Goal: Find specific page/section: Find specific page/section

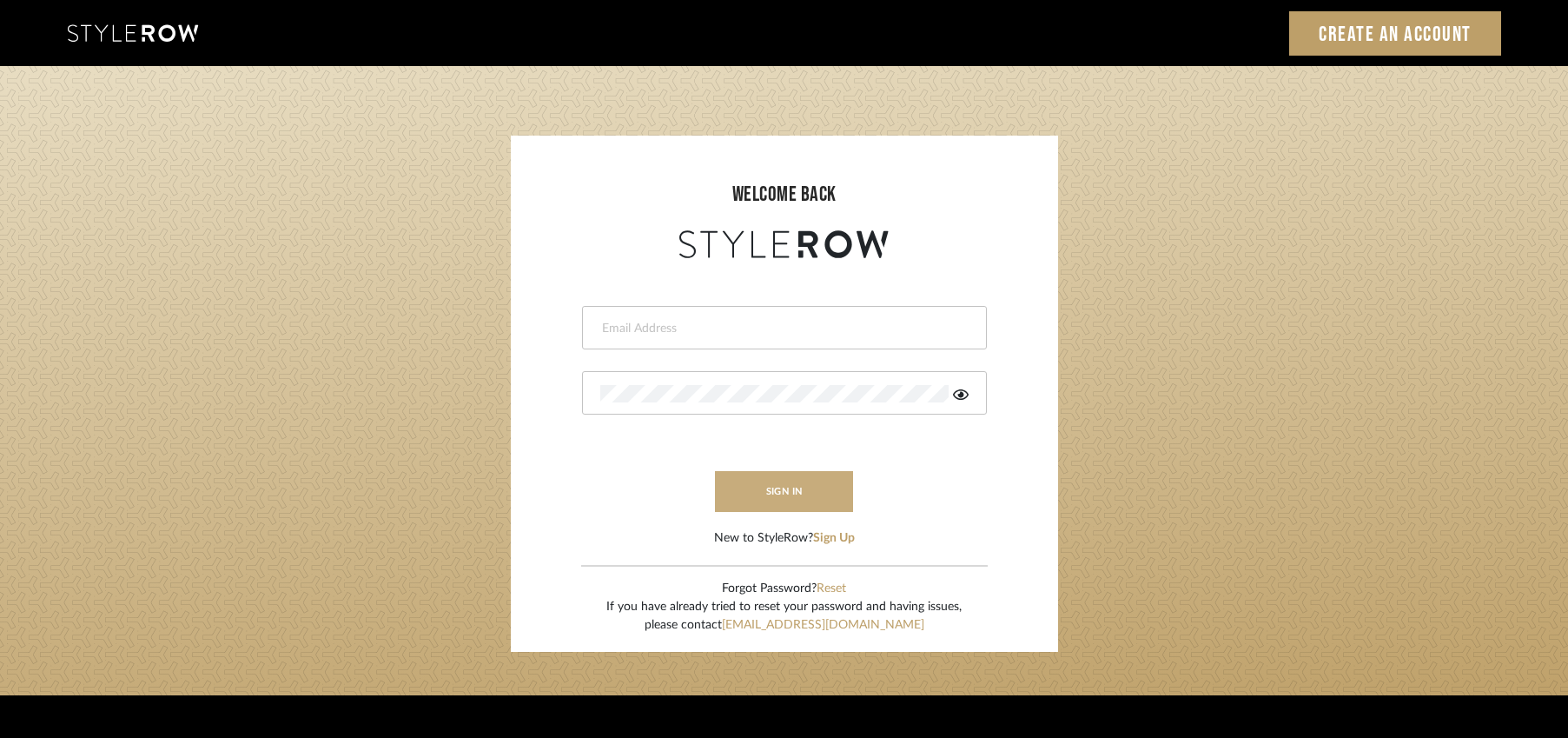
type input "jen@luxedesignny.com"
click at [784, 492] on button "sign in" at bounding box center [784, 491] width 139 height 41
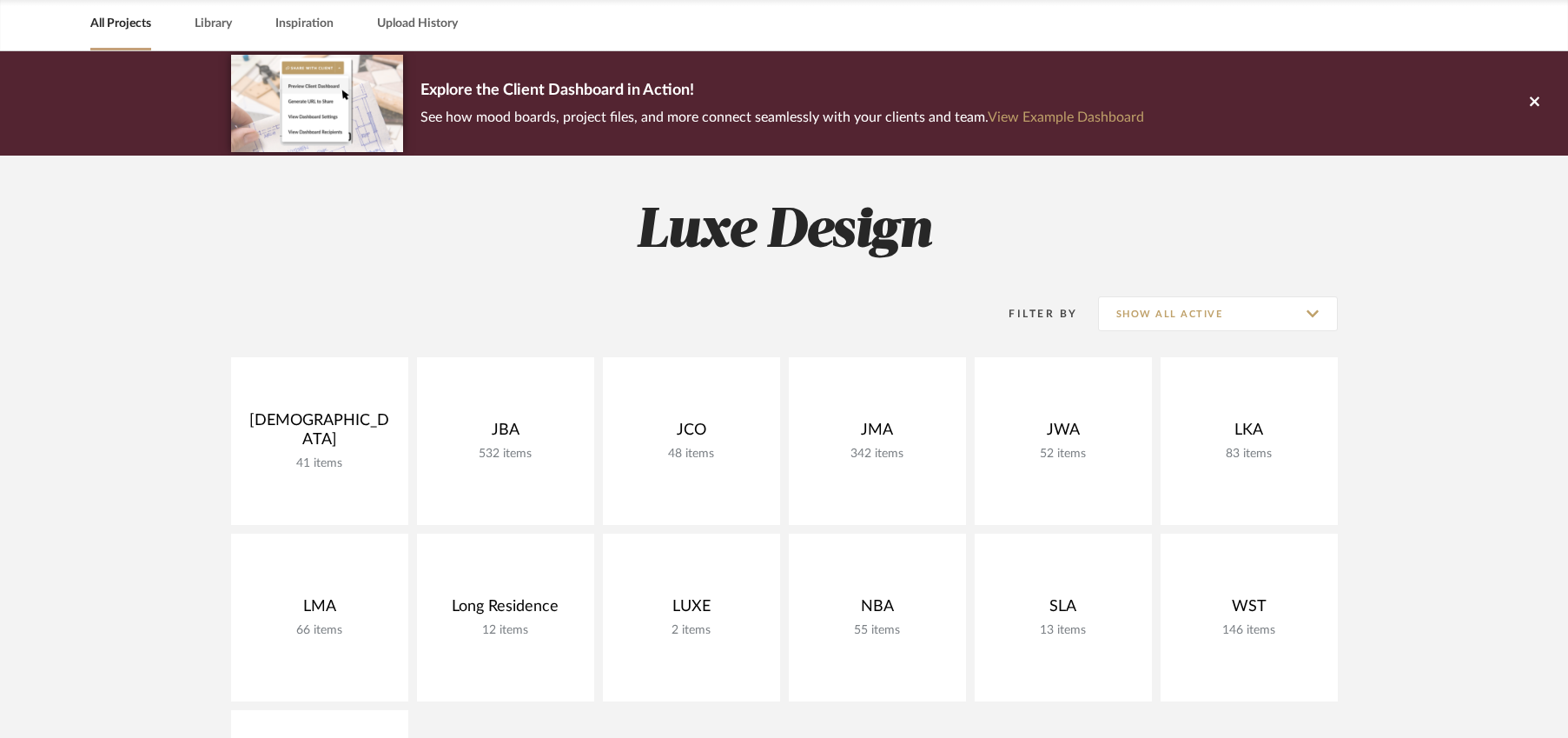
scroll to position [77, 0]
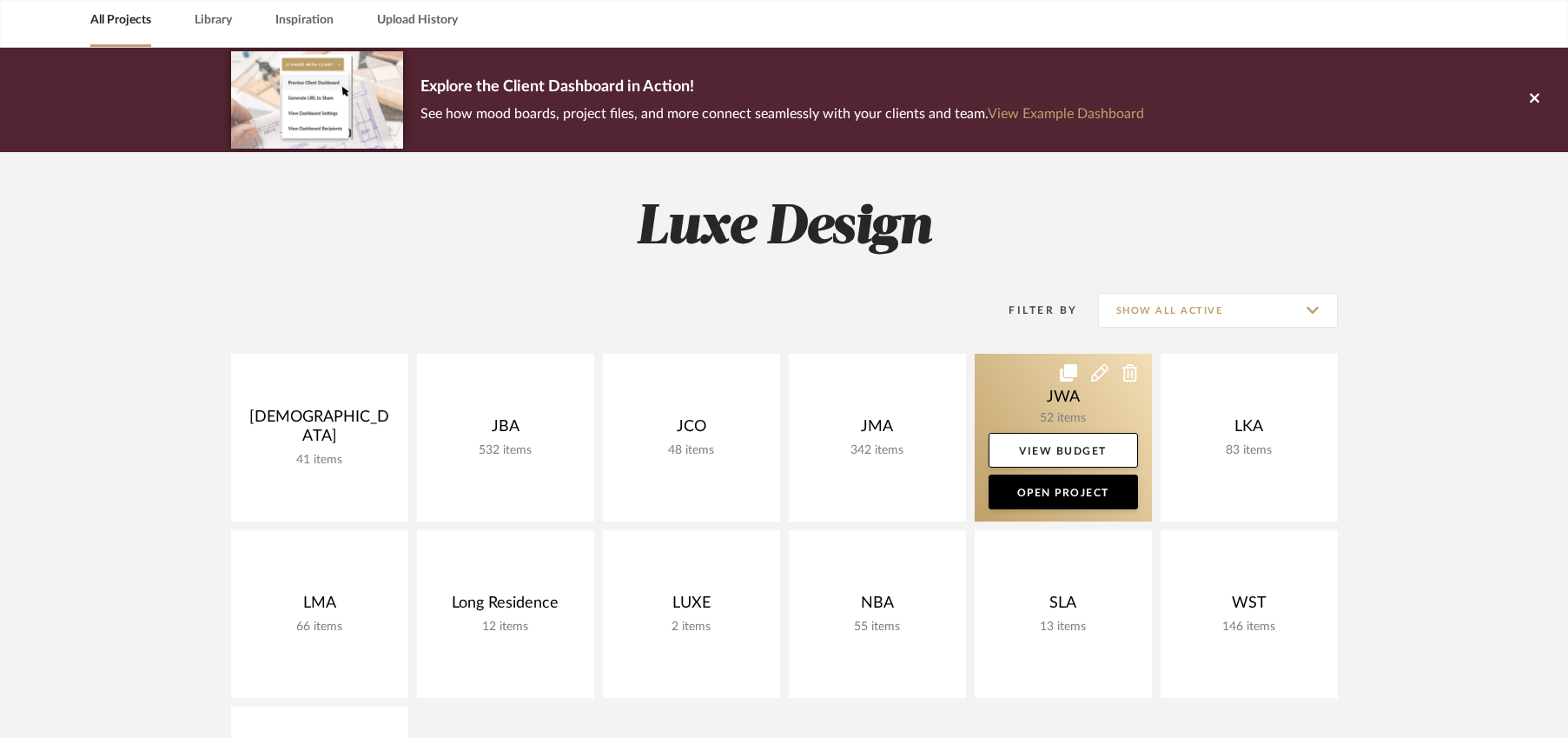
drag, startPoint x: 1271, startPoint y: 408, endPoint x: 1064, endPoint y: 444, distance: 209.8
click at [0, 0] on link at bounding box center [0, 0] width 0 height 0
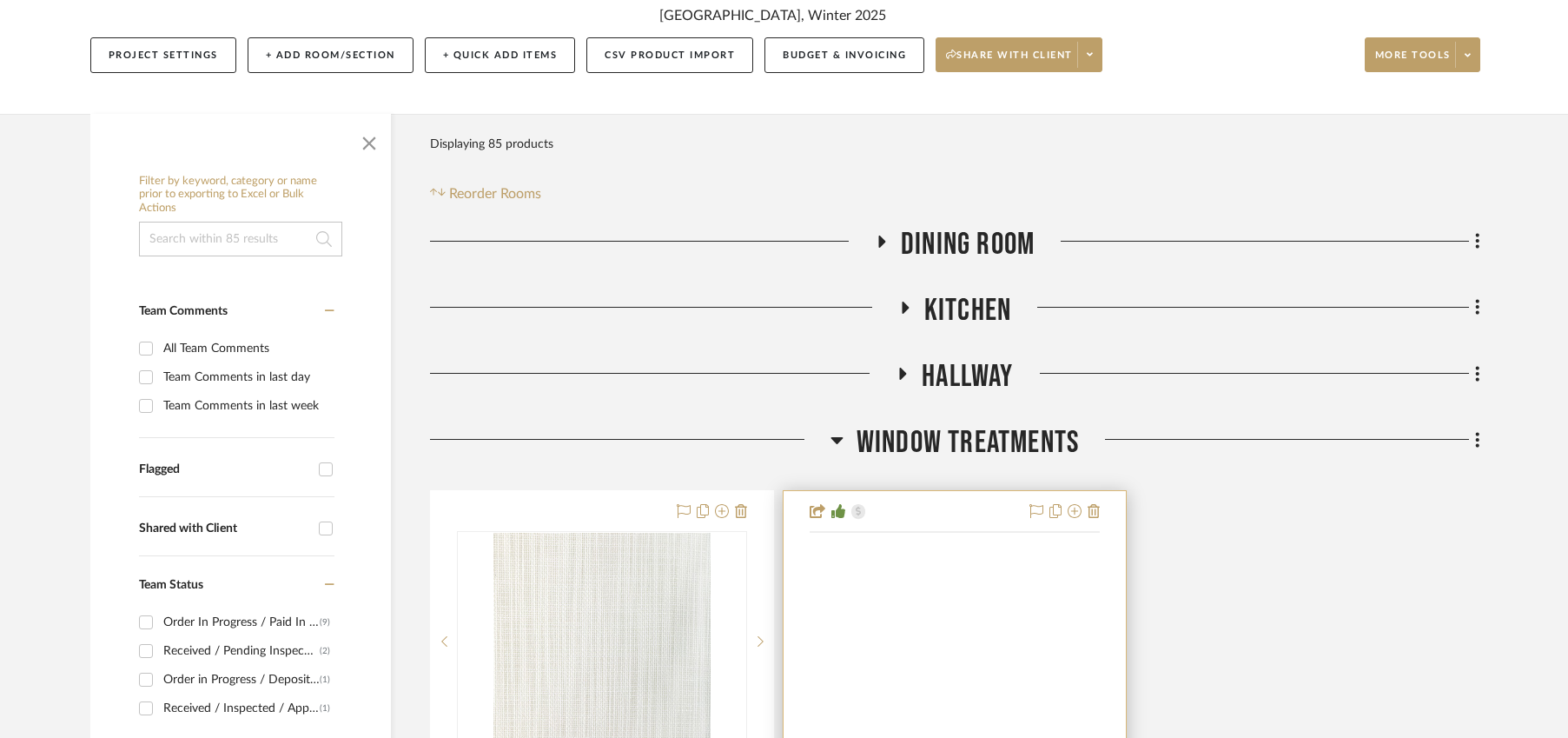
scroll to position [341, 0]
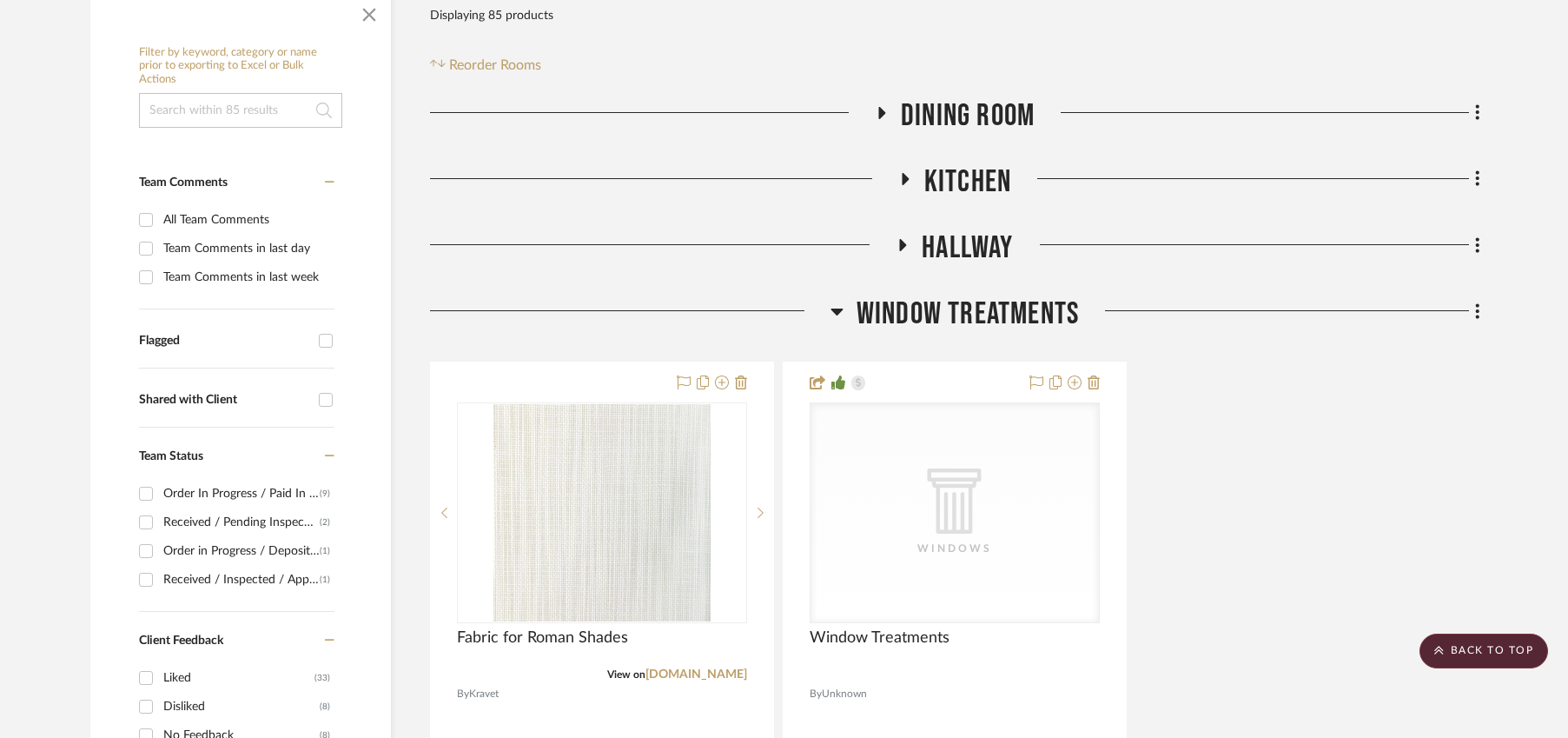
click at [832, 315] on icon at bounding box center [837, 311] width 13 height 21
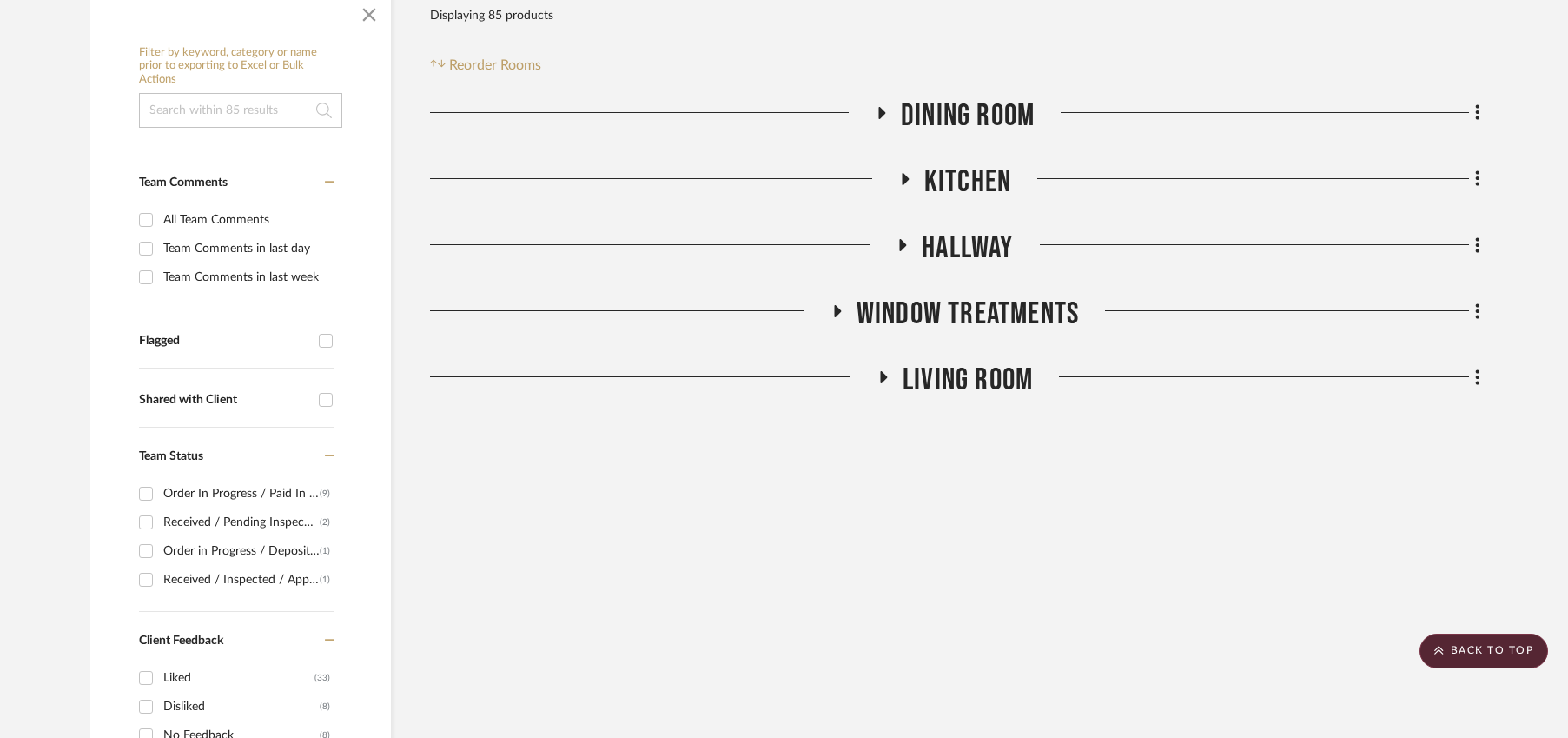
click at [907, 172] on icon at bounding box center [904, 178] width 21 height 13
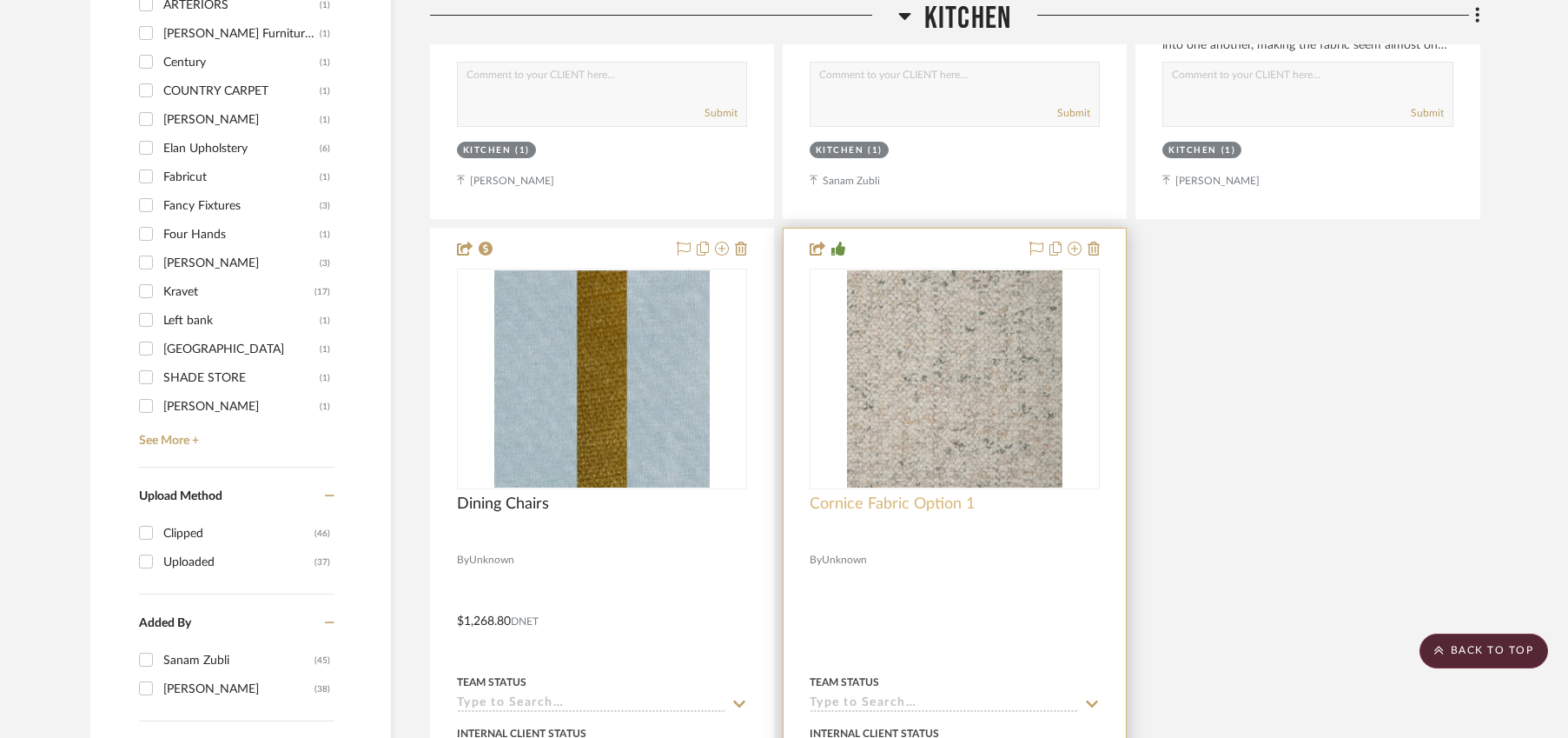
scroll to position [1888, 0]
click at [952, 407] on img "0" at bounding box center [954, 377] width 215 height 217
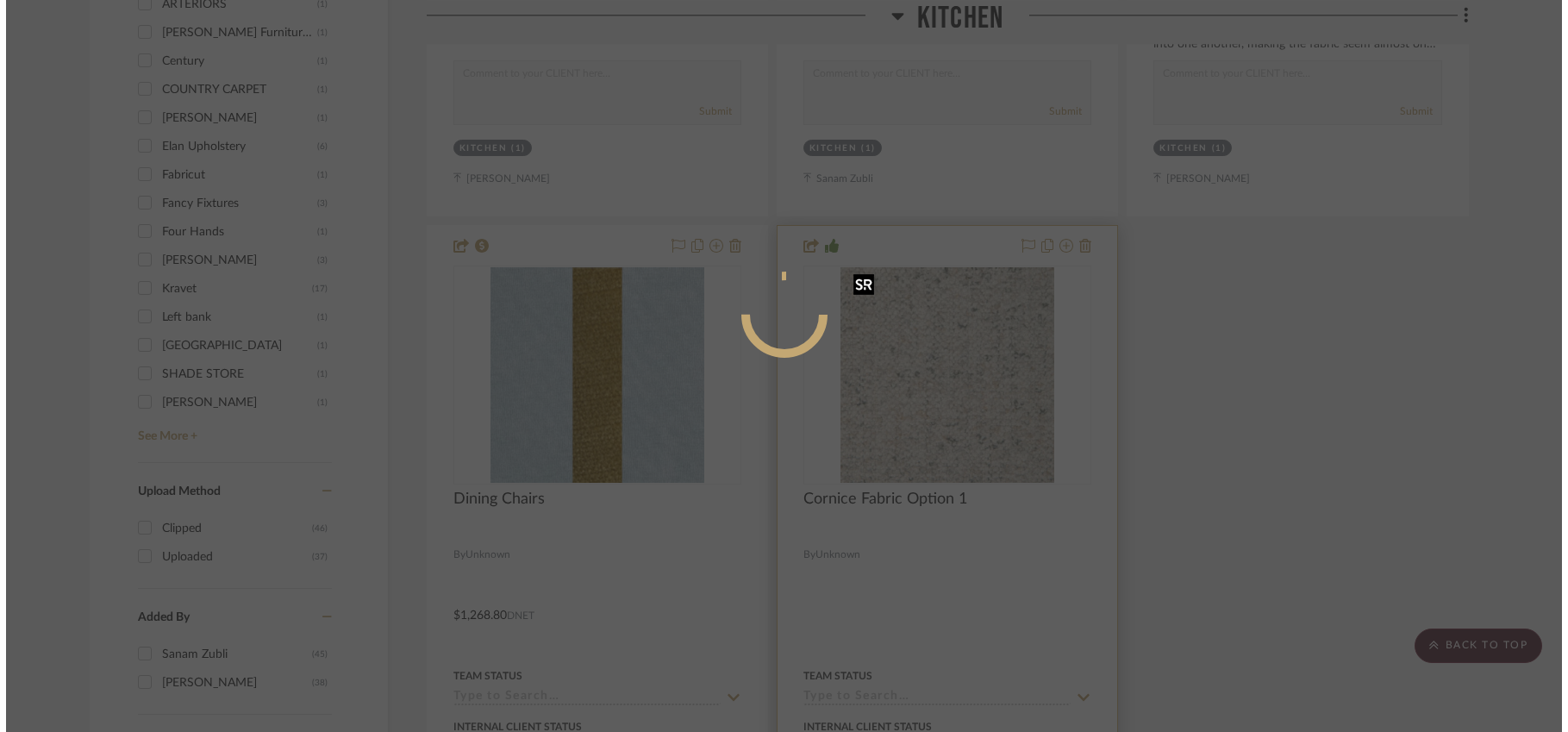
scroll to position [0, 0]
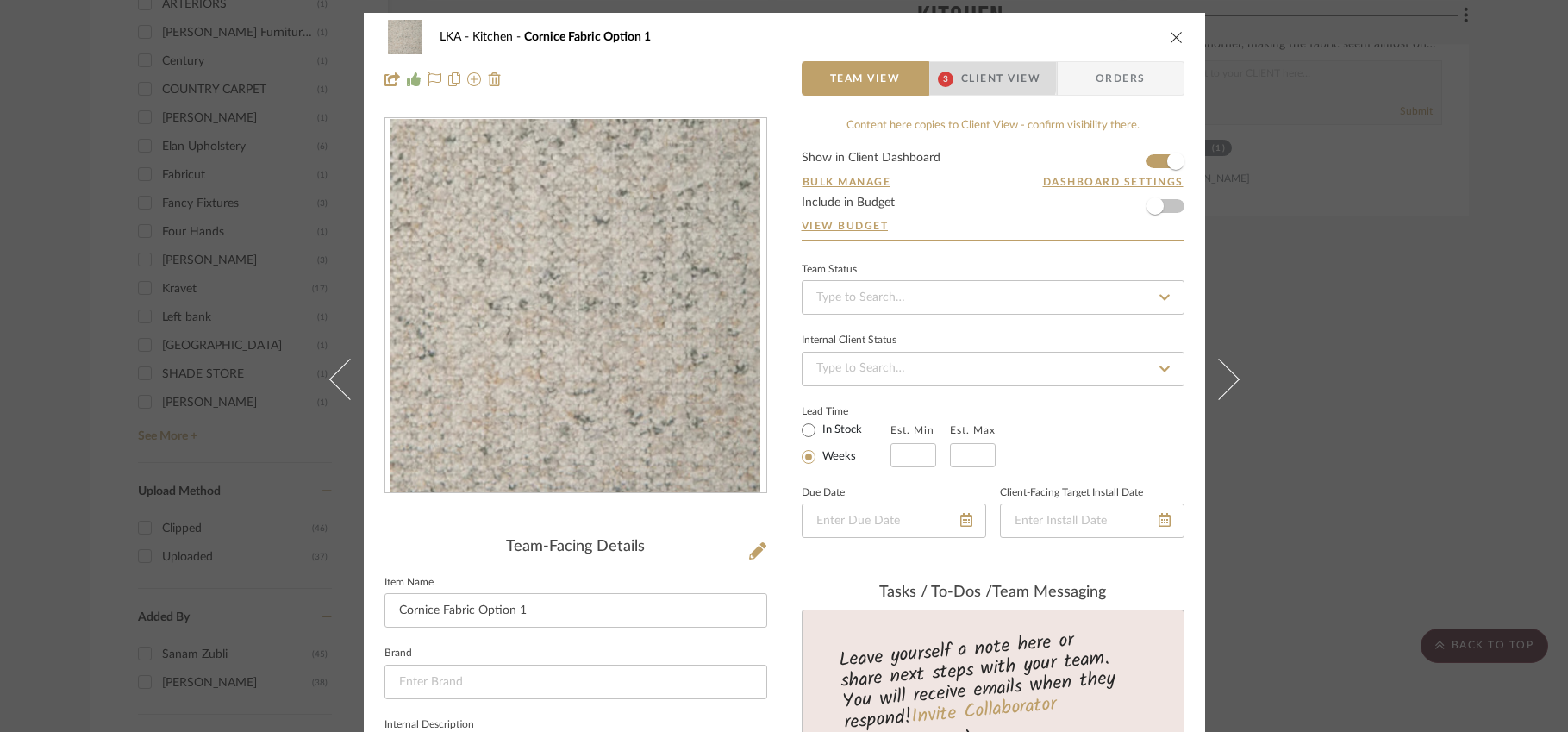
click at [964, 70] on span "Client View" at bounding box center [1001, 78] width 79 height 35
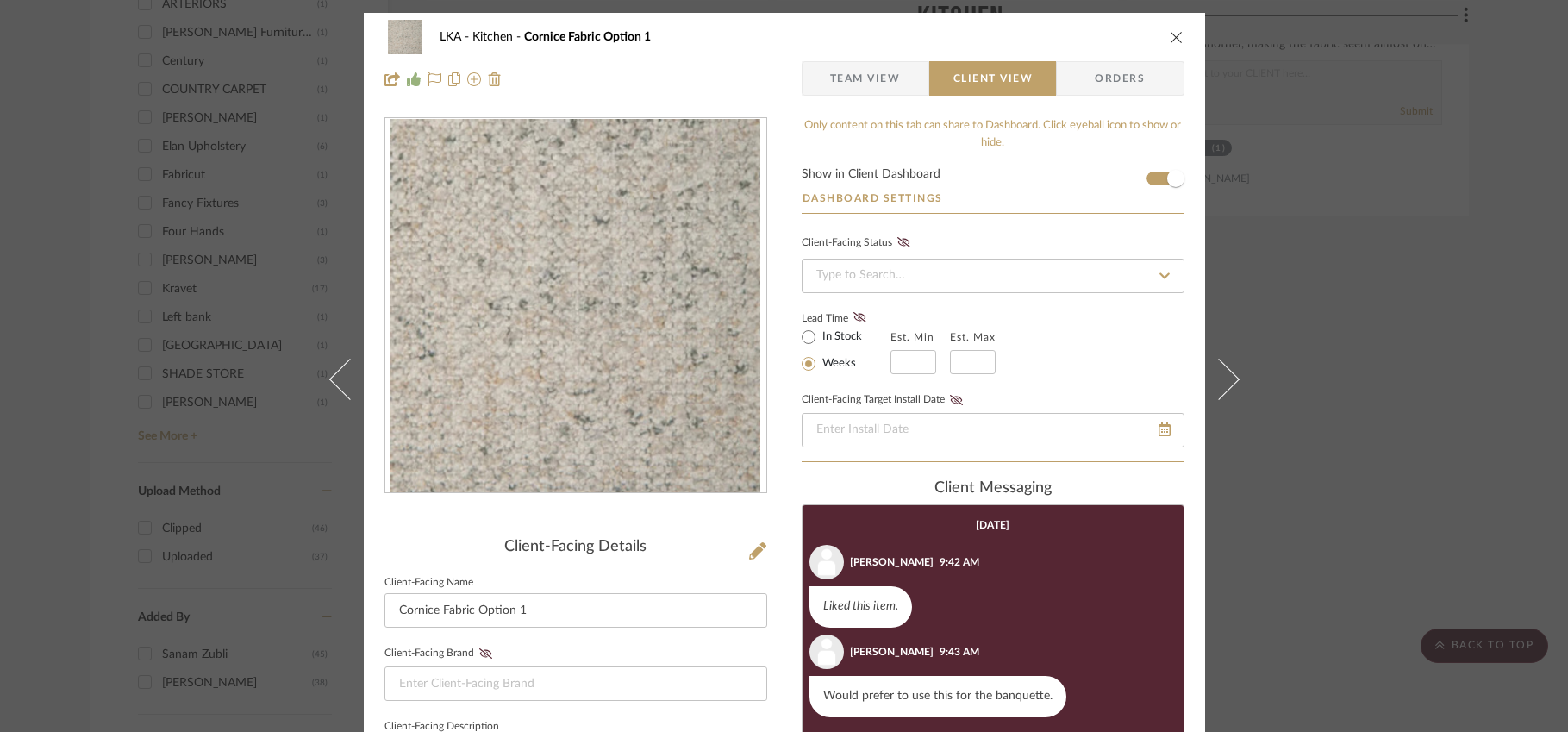
click at [863, 78] on span "Team View" at bounding box center [865, 78] width 70 height 35
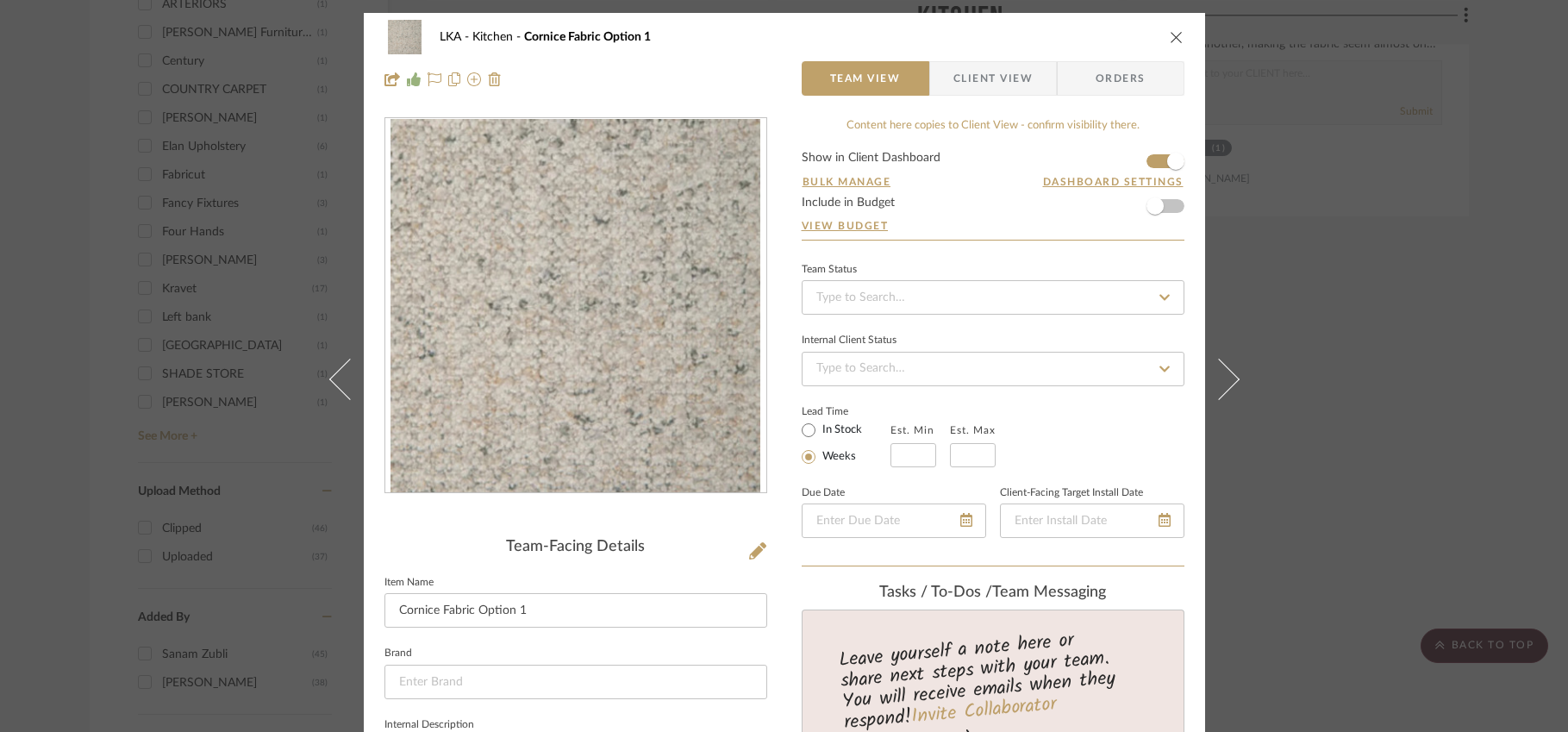
click at [1172, 34] on icon "close" at bounding box center [1177, 37] width 14 height 14
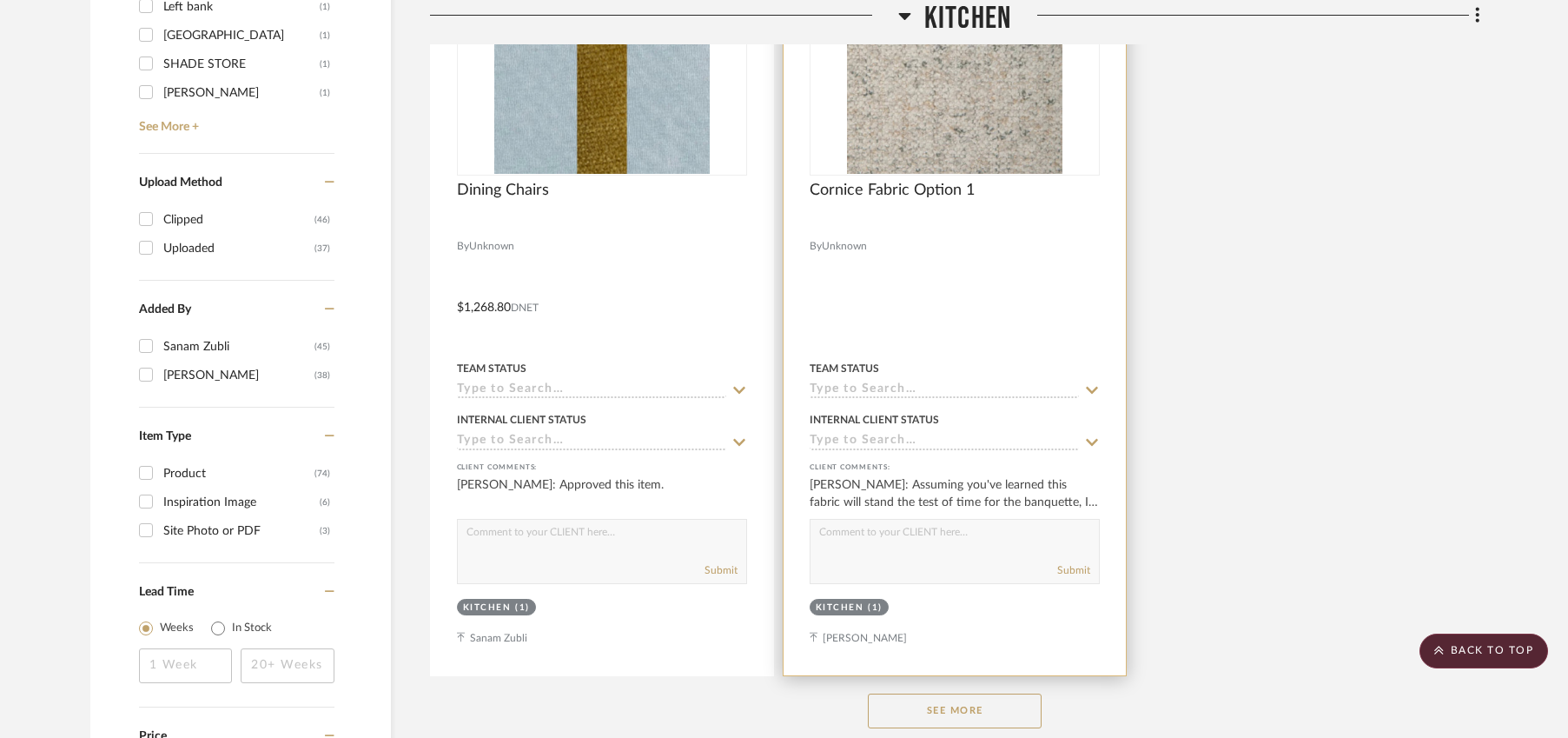
scroll to position [2542, 0]
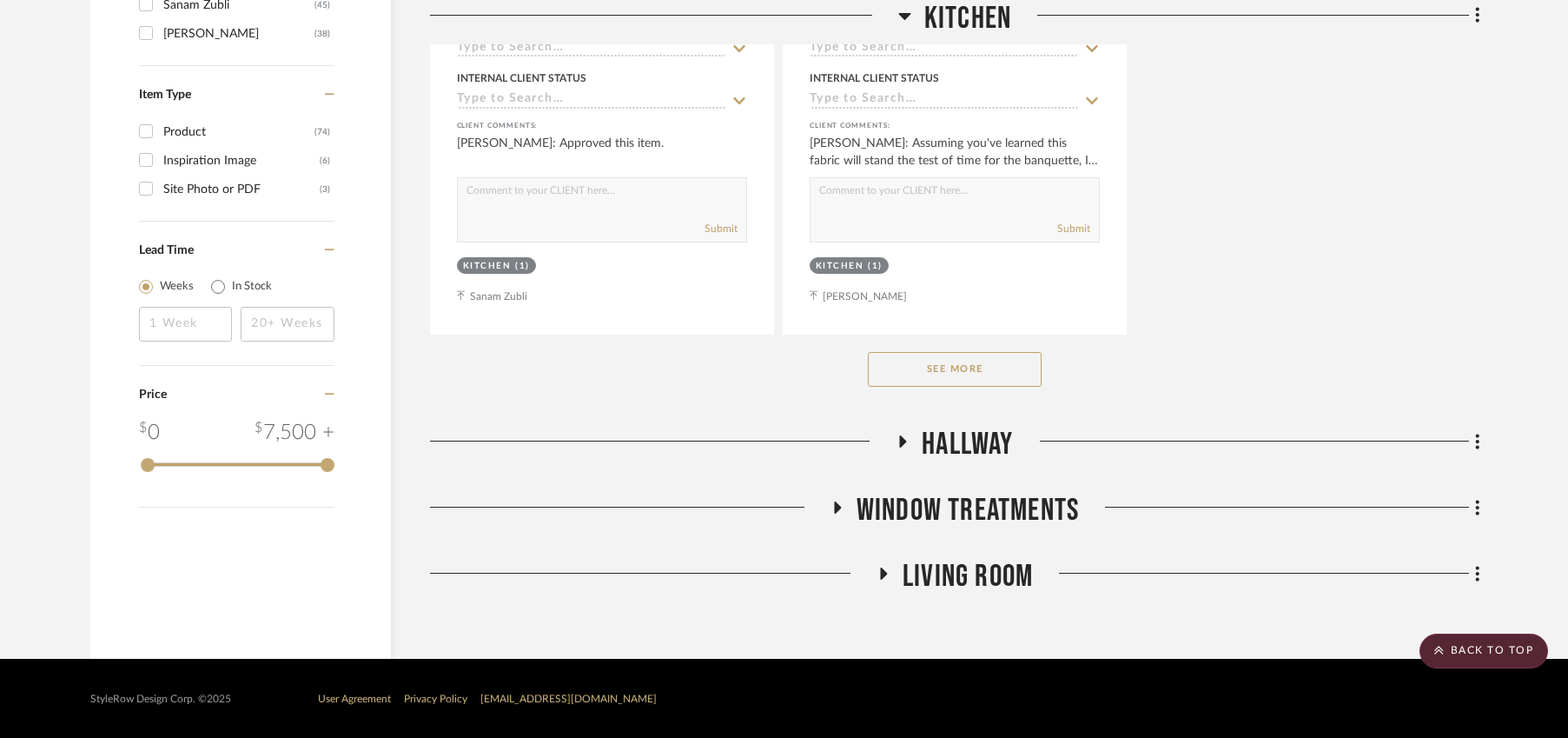
click at [963, 362] on button "See More" at bounding box center [955, 369] width 174 height 35
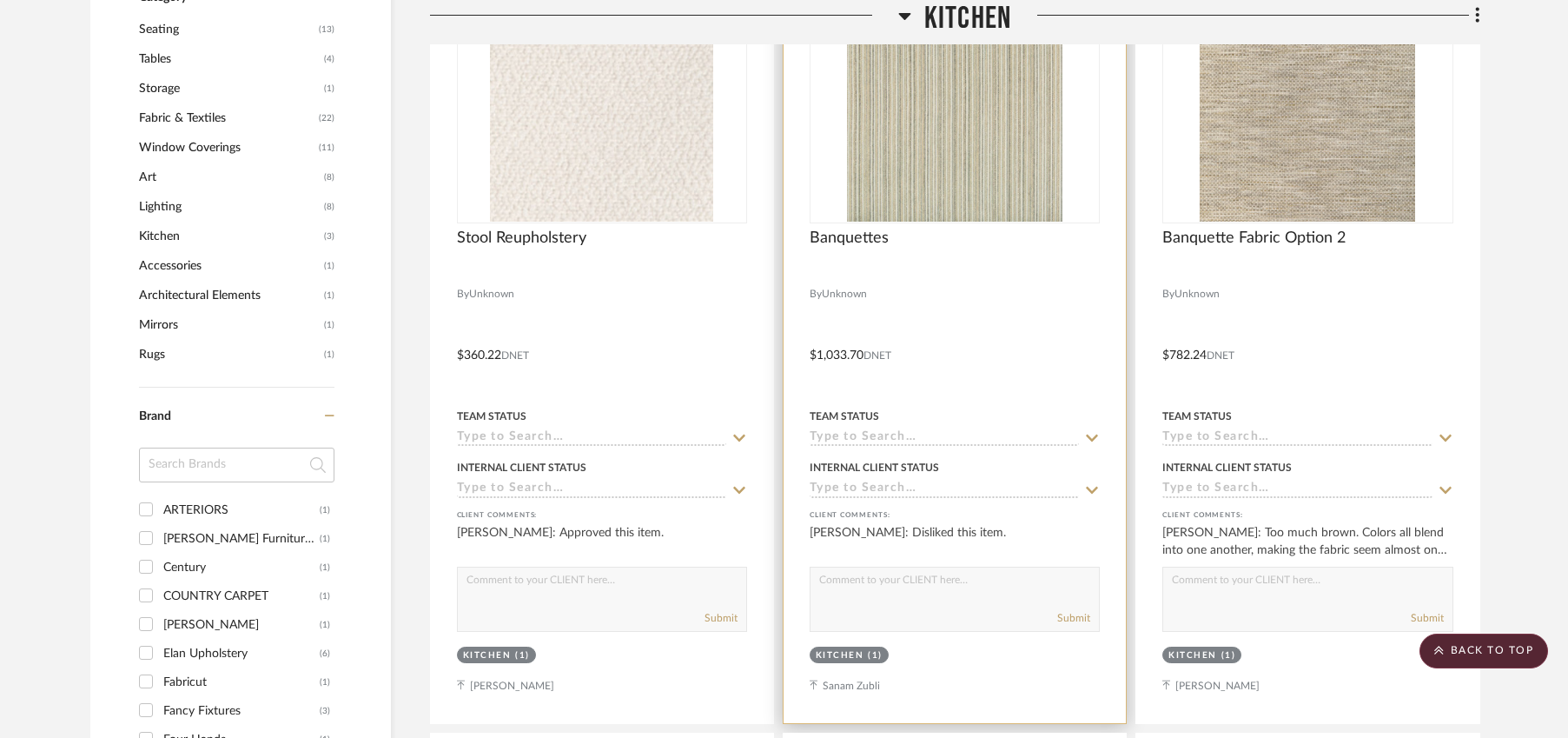
scroll to position [2194, 0]
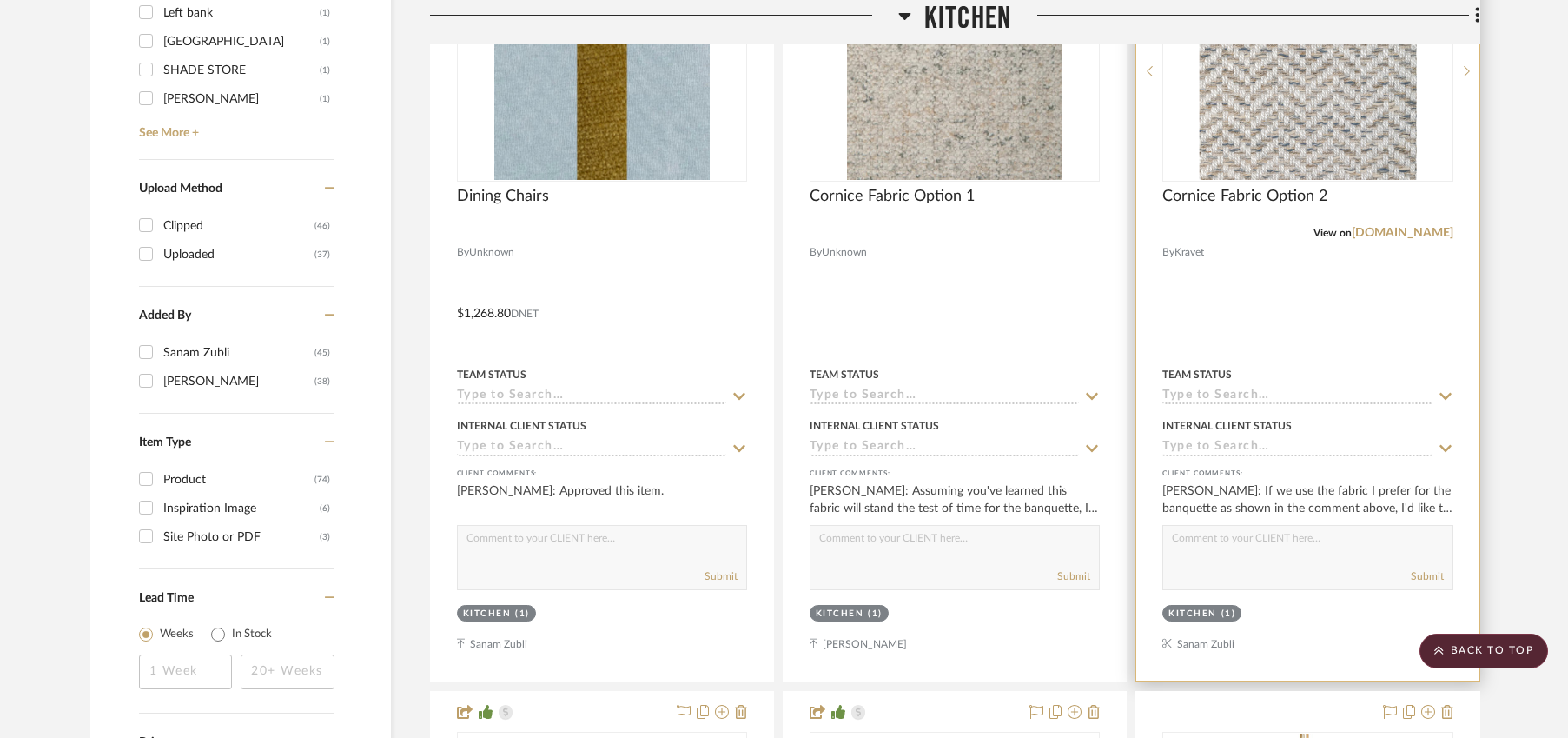
click at [0, 0] on img at bounding box center [0, 0] width 0 height 0
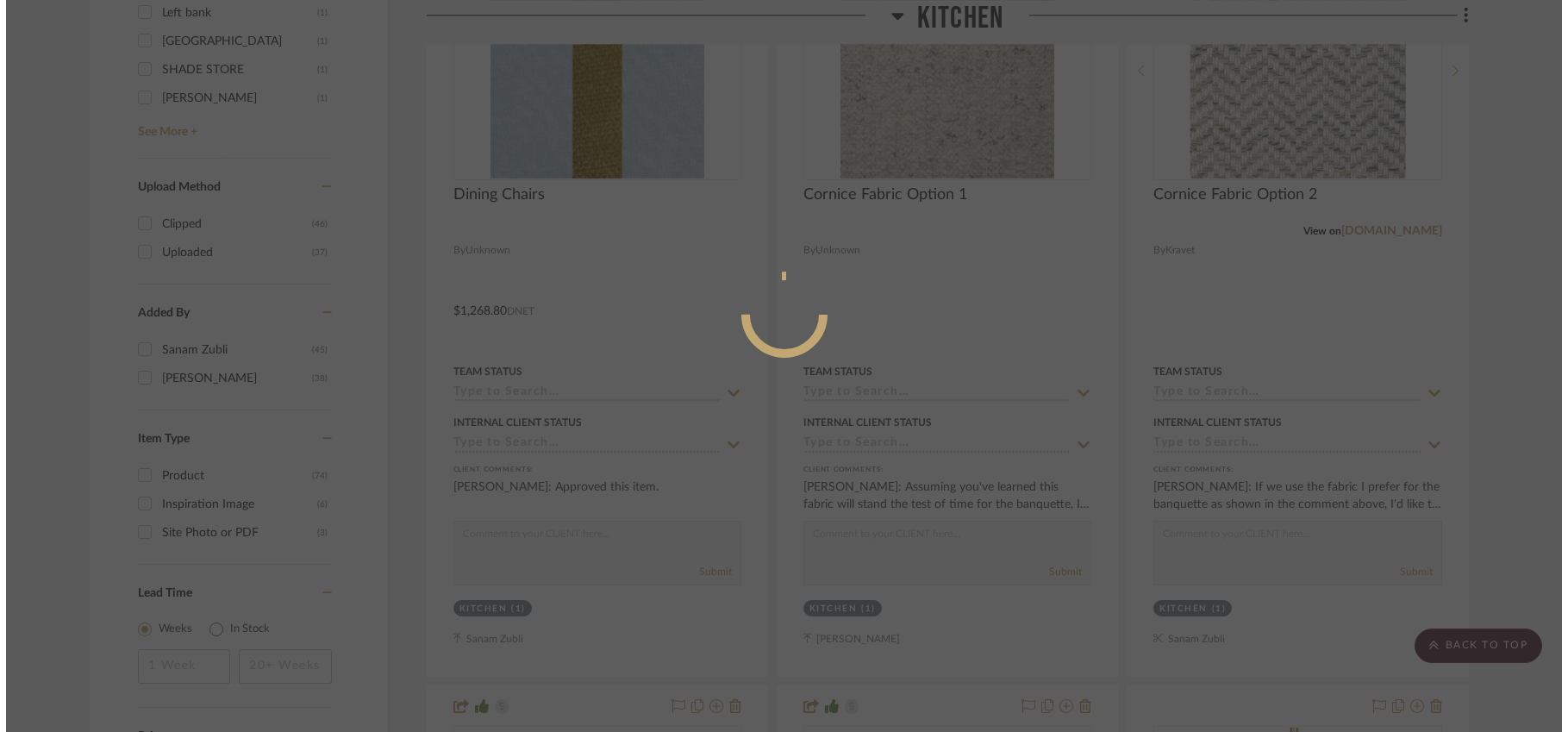
scroll to position [0, 0]
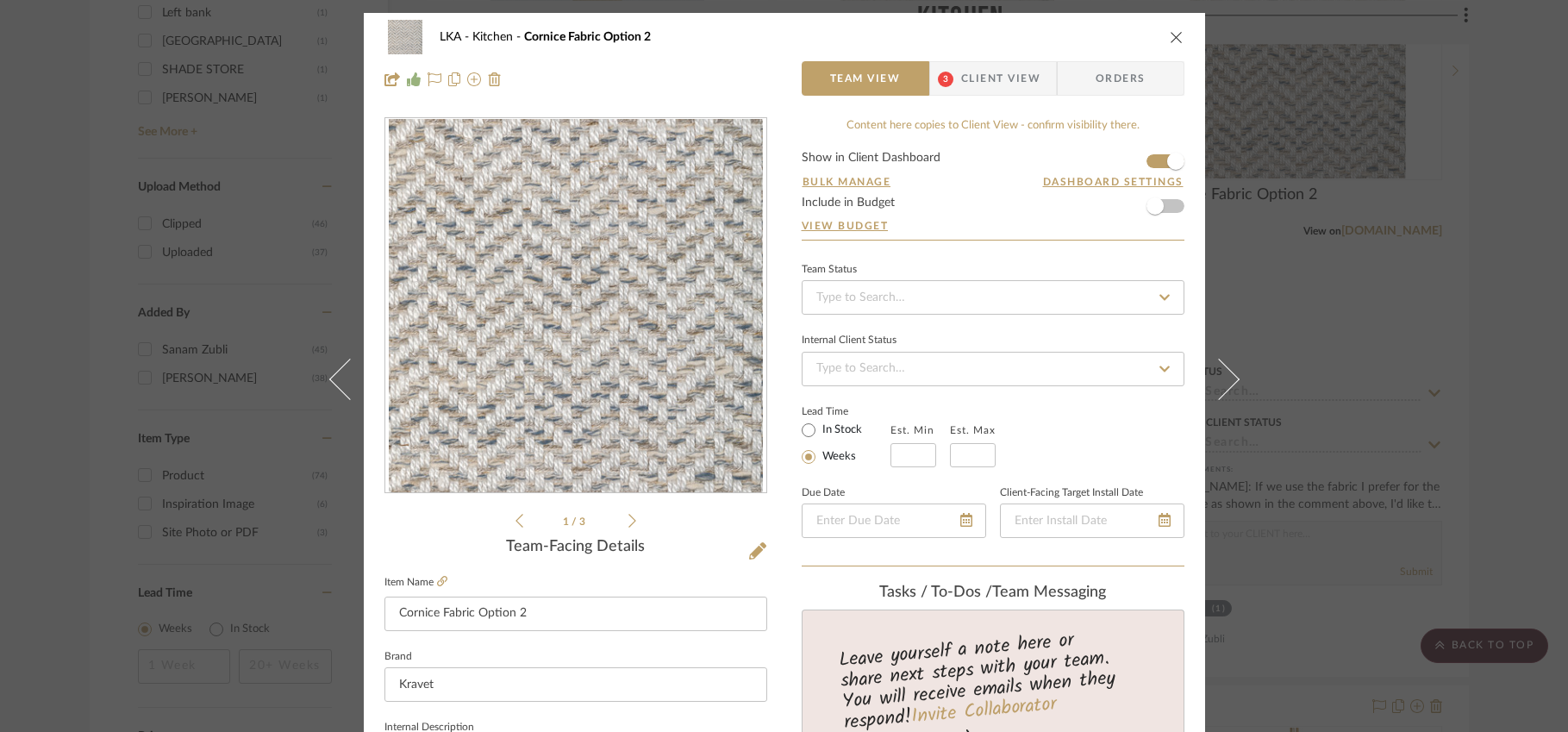
click at [972, 73] on span "Client View" at bounding box center [1001, 78] width 79 height 35
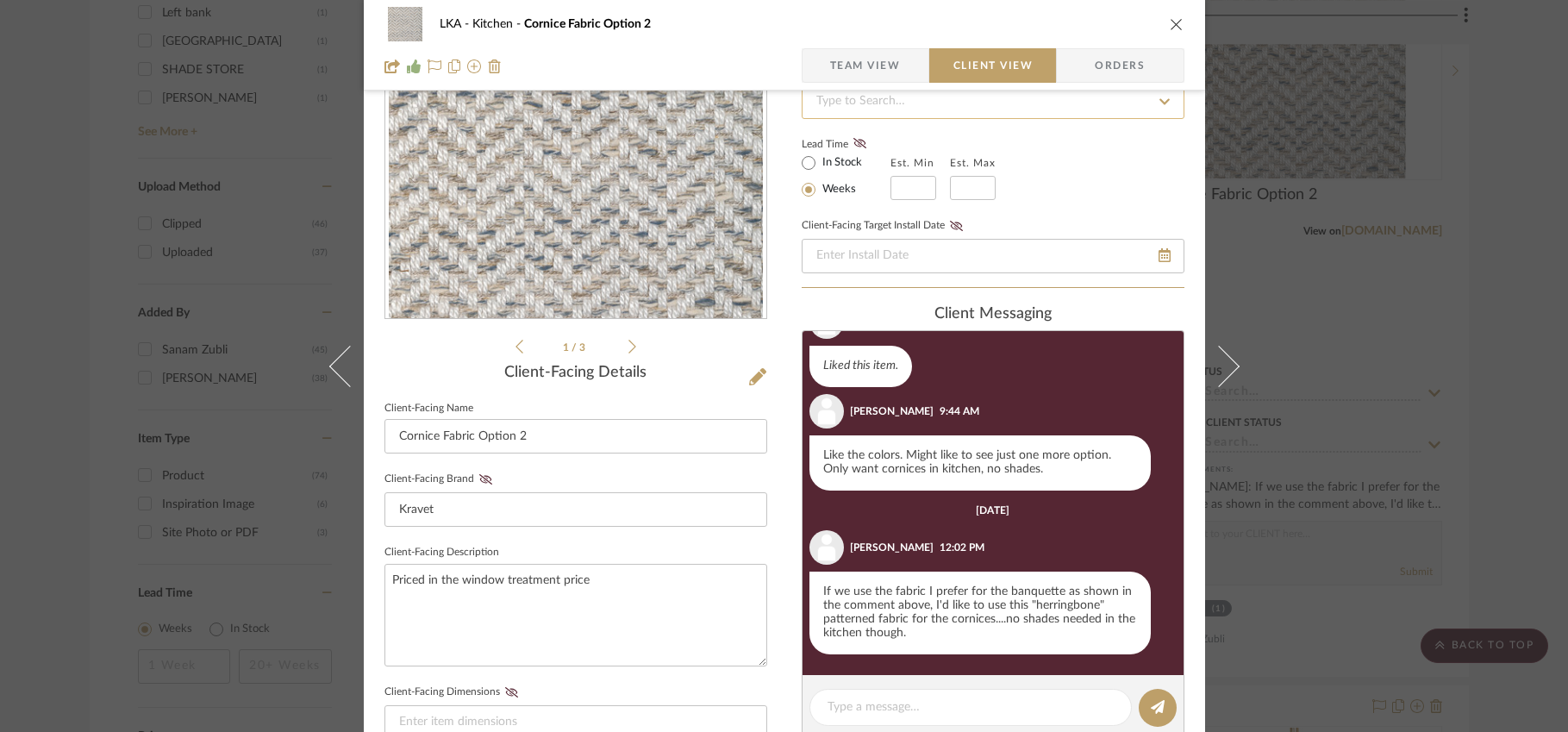
scroll to position [175, 0]
click at [1170, 20] on icon "close" at bounding box center [1177, 24] width 14 height 14
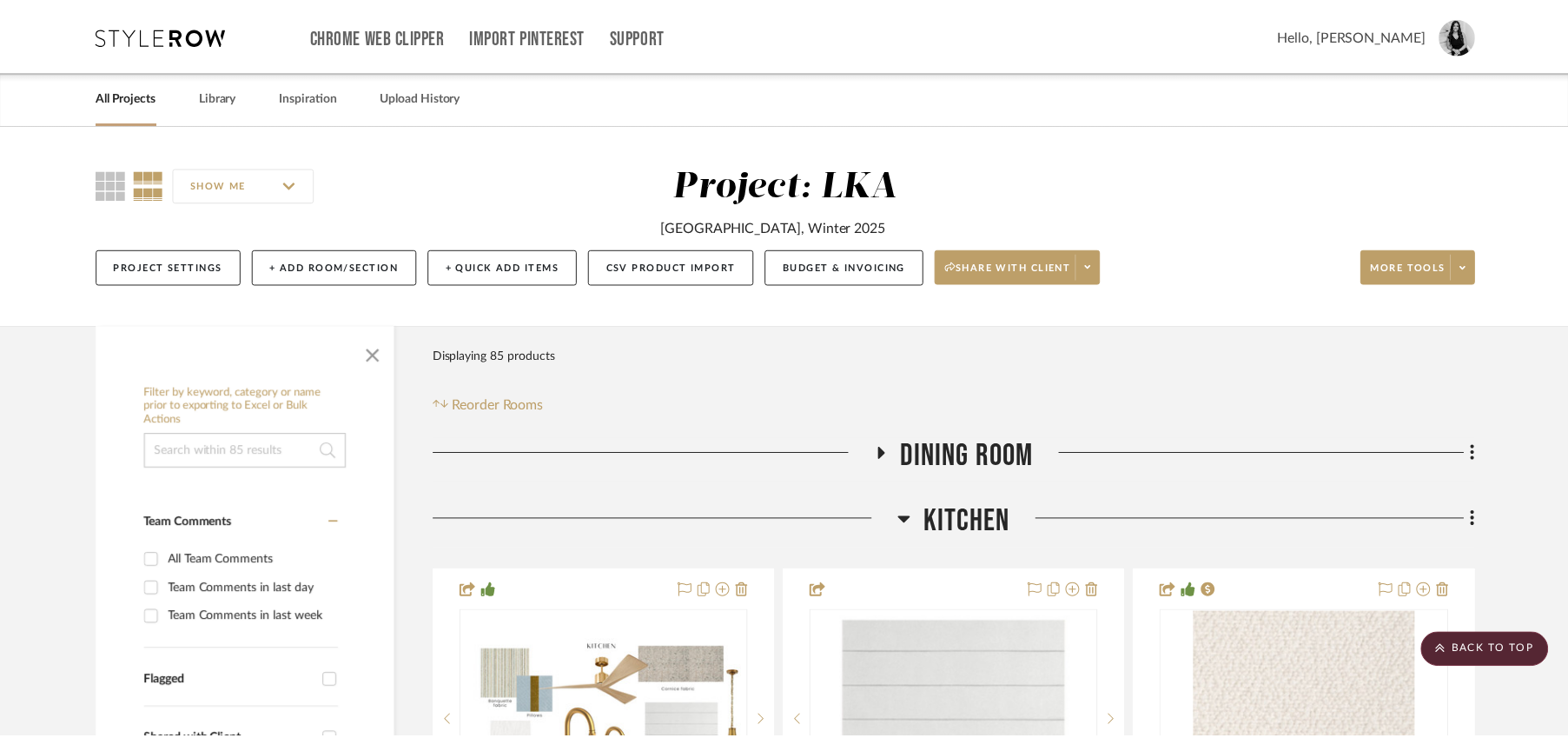
scroll to position [2194, 0]
